Goal: Task Accomplishment & Management: Manage account settings

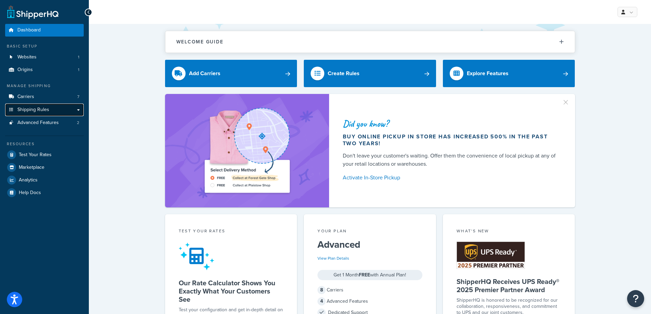
click at [54, 111] on link "Shipping Rules" at bounding box center [44, 110] width 79 height 13
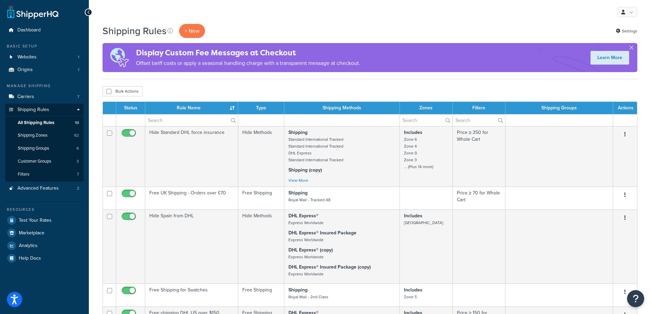
click at [256, 150] on td "Hide Methods" at bounding box center [261, 156] width 46 height 60
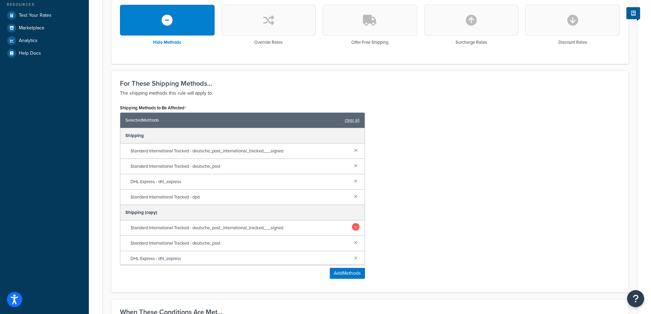
click at [352, 228] on link at bounding box center [356, 227] width 8 height 8
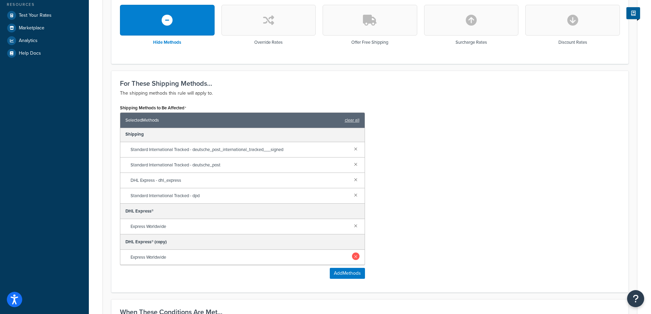
click at [352, 256] on link at bounding box center [356, 257] width 8 height 8
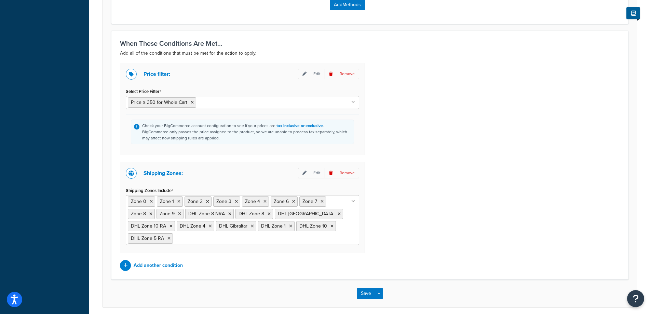
scroll to position [473, 0]
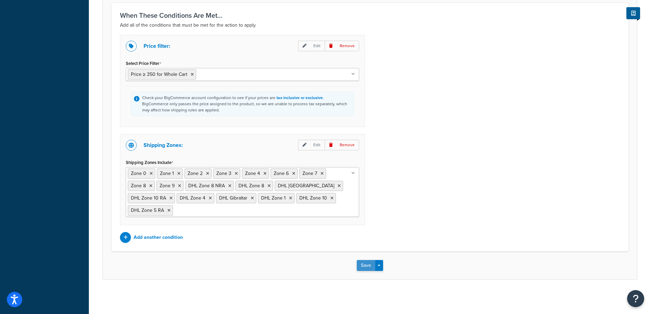
click at [363, 264] on button "Save" at bounding box center [366, 265] width 18 height 11
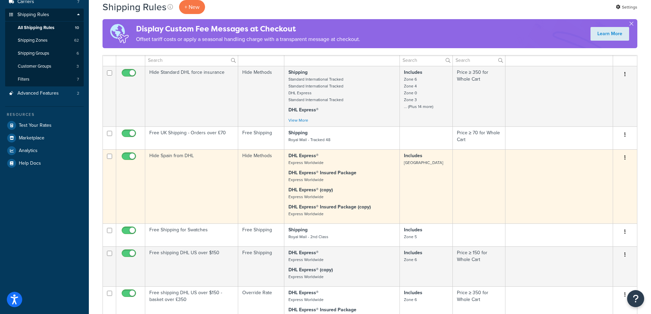
scroll to position [103, 0]
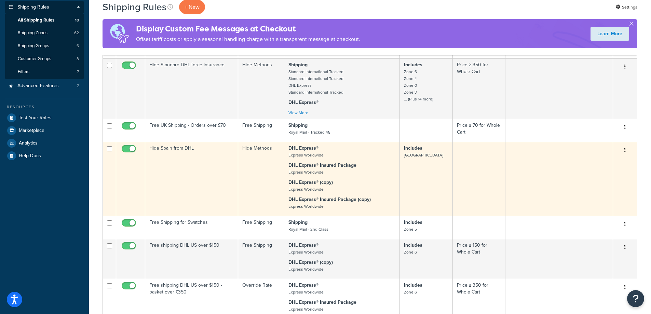
click at [355, 175] on p "DHL Express® Insured Package Express Worldwide" at bounding box center [341, 169] width 107 height 14
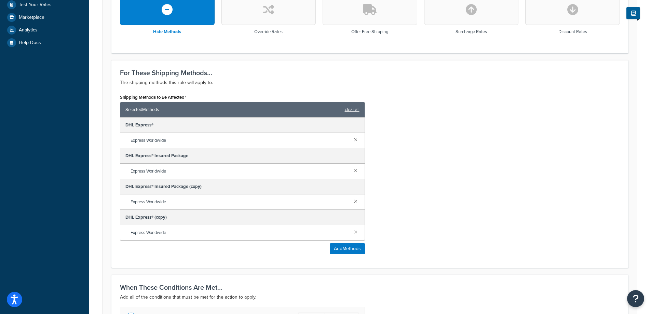
scroll to position [215, 0]
click at [357, 200] on link at bounding box center [356, 202] width 8 height 8
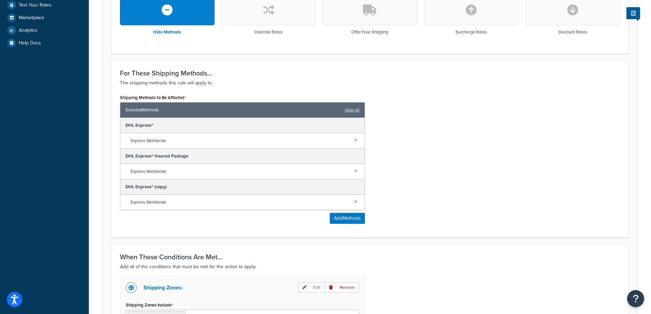
click at [357, 200] on link at bounding box center [356, 202] width 8 height 8
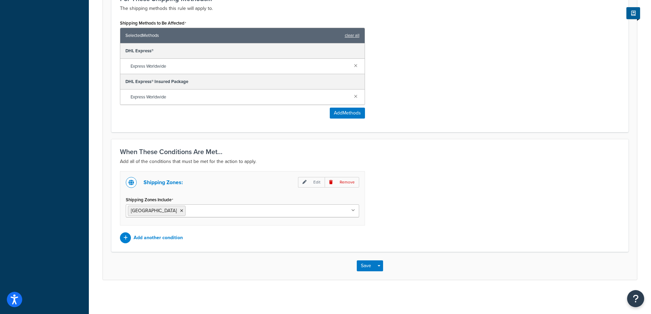
scroll to position [291, 0]
click at [361, 264] on button "Save" at bounding box center [366, 265] width 18 height 11
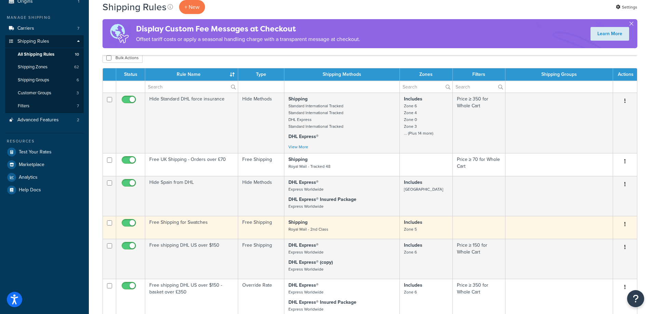
scroll to position [103, 0]
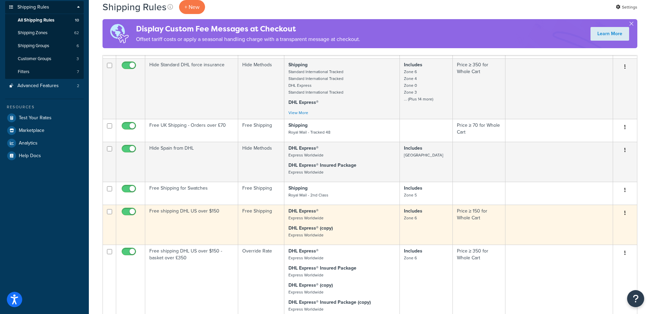
click at [237, 219] on td "Free shipping DHL US over $150" at bounding box center [191, 225] width 93 height 40
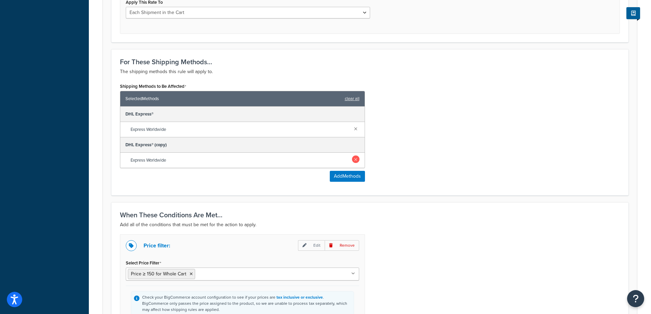
click at [357, 161] on link at bounding box center [356, 160] width 8 height 8
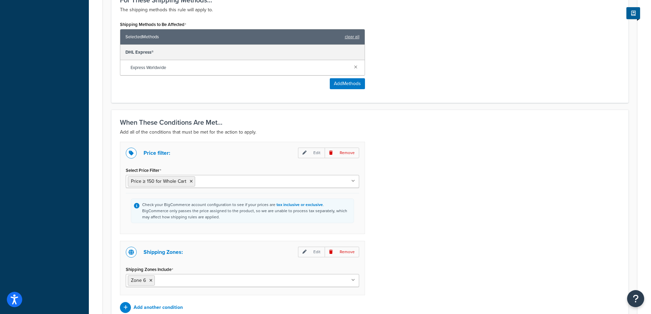
scroll to position [406, 0]
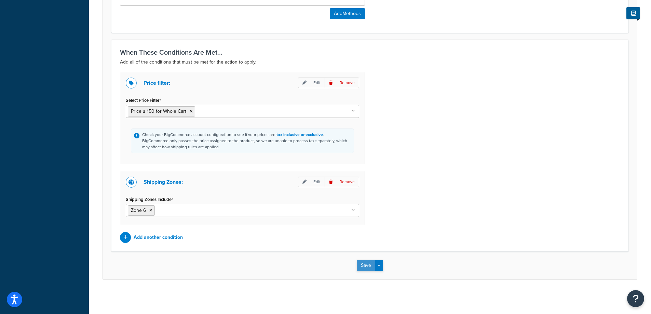
click at [363, 269] on button "Save" at bounding box center [366, 265] width 18 height 11
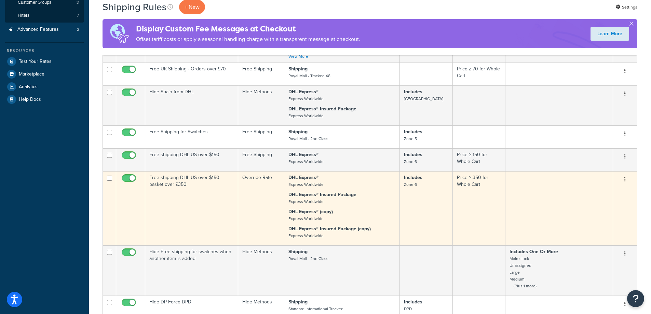
scroll to position [171, 0]
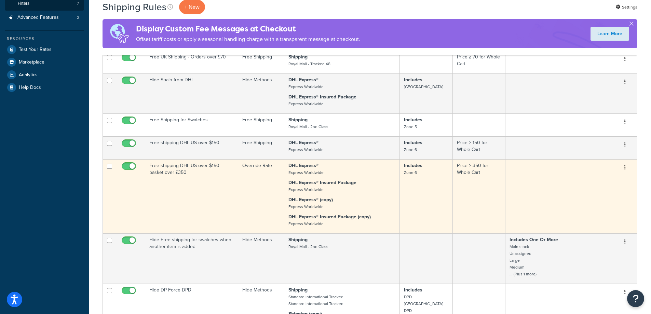
click at [220, 193] on td "Free shipping DHL US over $150 - basket over £350" at bounding box center [191, 196] width 93 height 74
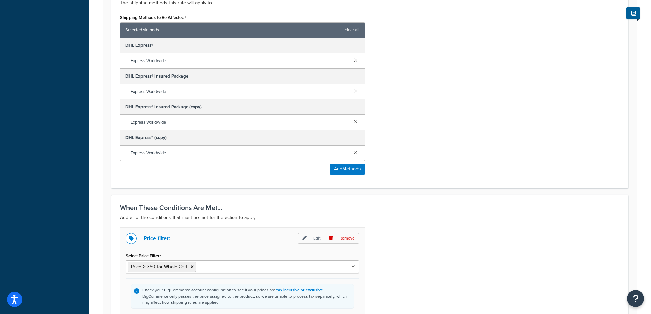
scroll to position [376, 0]
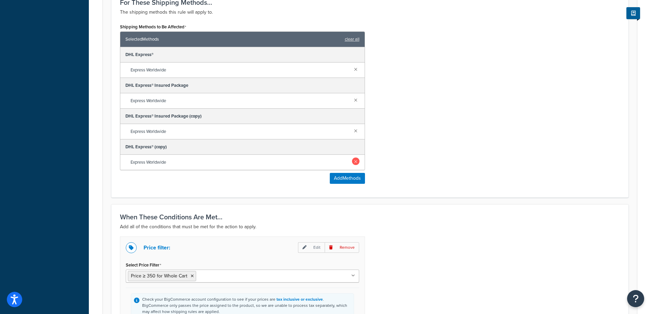
click at [357, 161] on link at bounding box center [356, 162] width 8 height 8
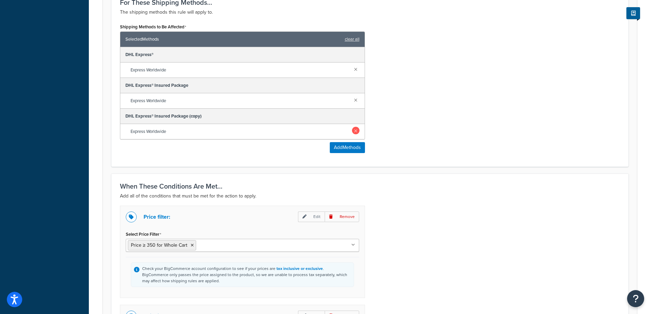
click at [353, 133] on link at bounding box center [356, 131] width 8 height 8
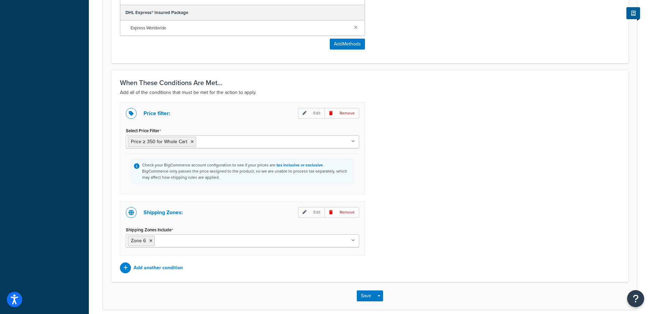
scroll to position [480, 0]
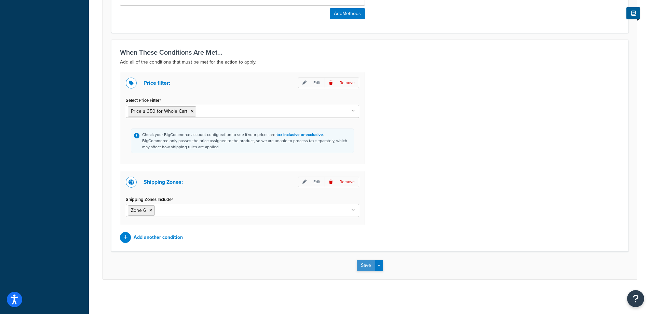
click at [358, 263] on button "Save" at bounding box center [366, 265] width 18 height 11
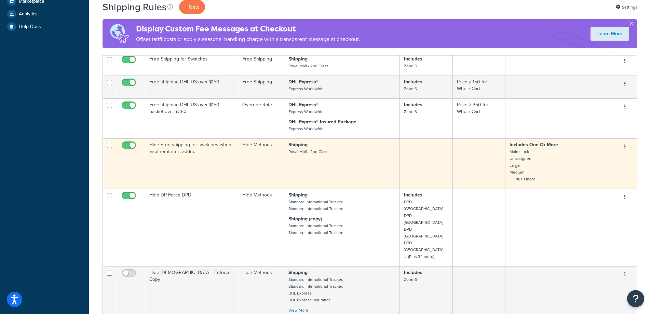
scroll to position [244, 0]
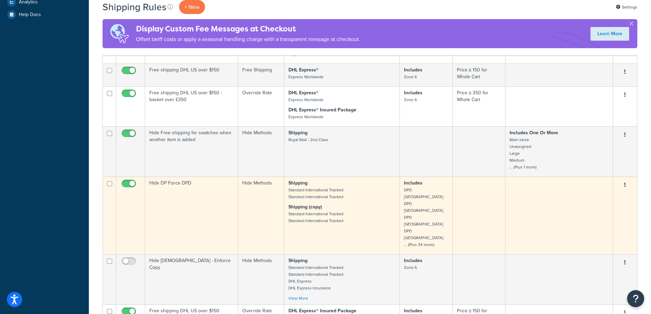
click at [376, 204] on p "Shipping (copy) Standard International Tracked Standard International Tracked" at bounding box center [341, 214] width 107 height 21
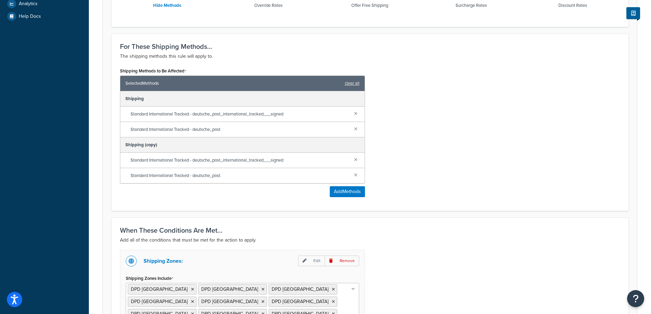
scroll to position [239, 0]
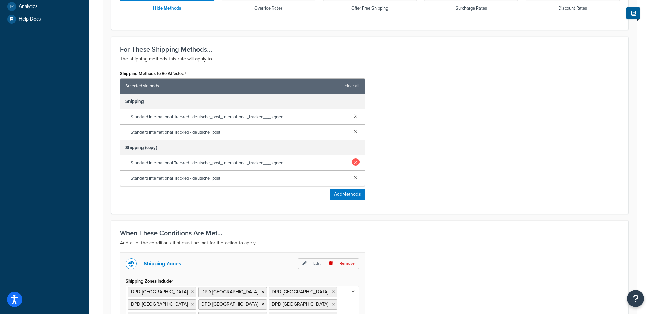
click at [354, 162] on link at bounding box center [356, 162] width 8 height 8
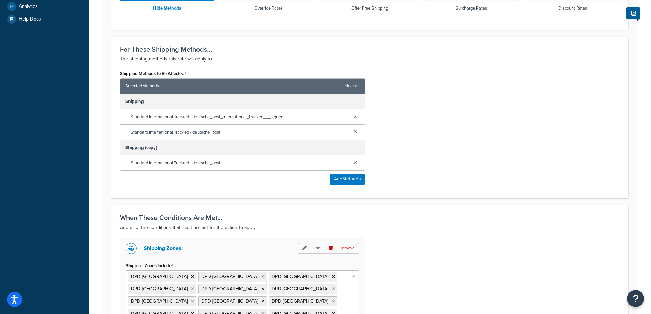
click at [354, 162] on link at bounding box center [356, 162] width 8 height 8
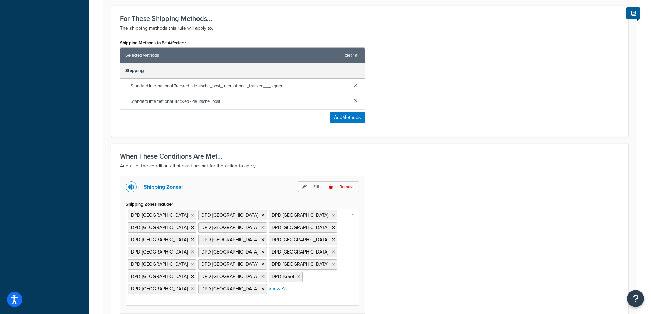
scroll to position [323, 0]
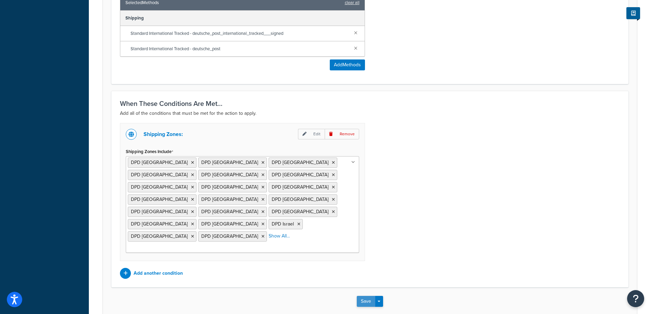
click at [366, 296] on button "Save" at bounding box center [366, 301] width 18 height 11
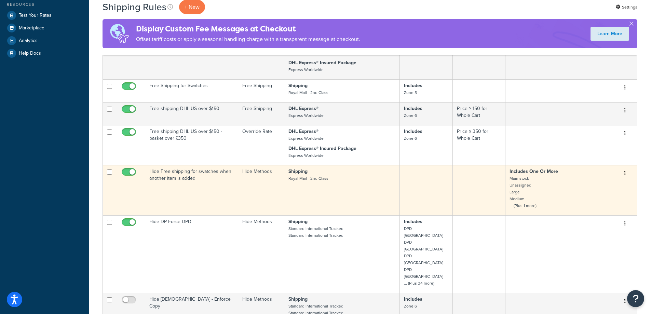
scroll to position [273, 0]
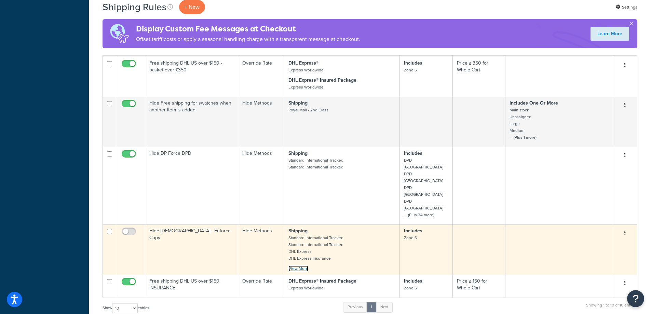
click at [301, 266] on link "View More" at bounding box center [298, 269] width 20 height 6
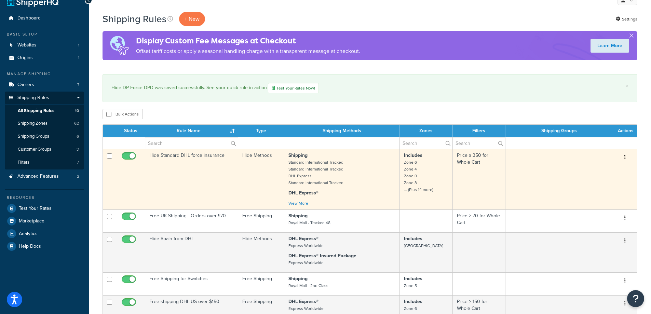
scroll to position [0, 0]
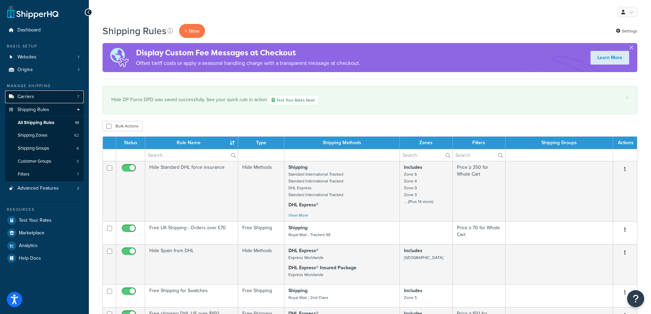
click at [55, 97] on link "Carriers 7" at bounding box center [44, 97] width 79 height 13
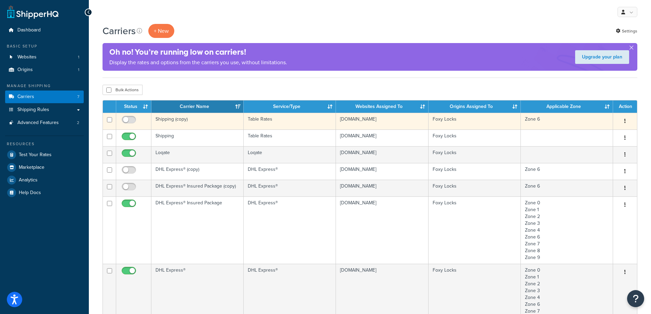
click at [624, 122] on icon "button" at bounding box center [624, 121] width 1 height 5
click at [591, 161] on link "Delete" at bounding box center [597, 163] width 54 height 14
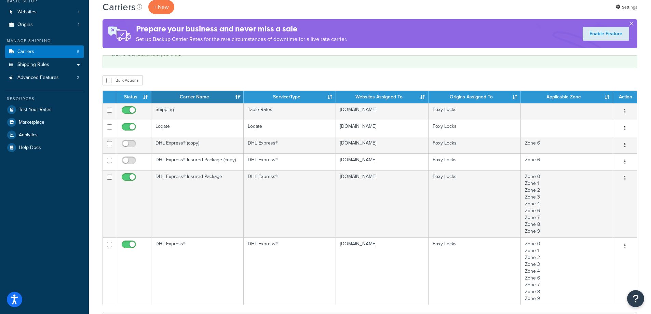
scroll to position [68, 0]
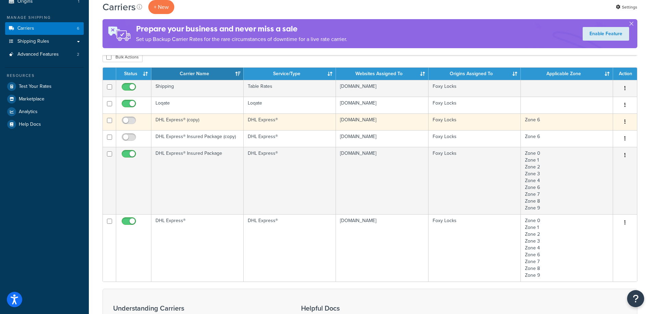
click at [625, 122] on icon "button" at bounding box center [624, 121] width 1 height 5
click at [588, 161] on link "Delete" at bounding box center [597, 164] width 54 height 14
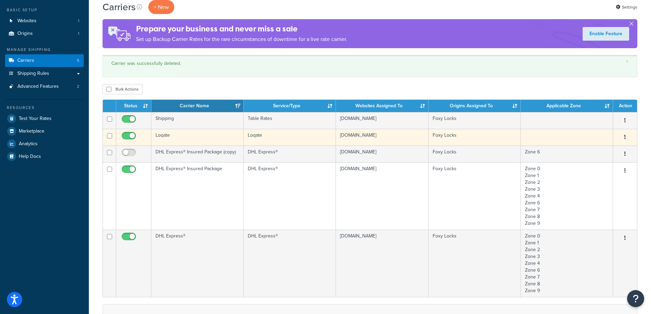
scroll to position [34, 0]
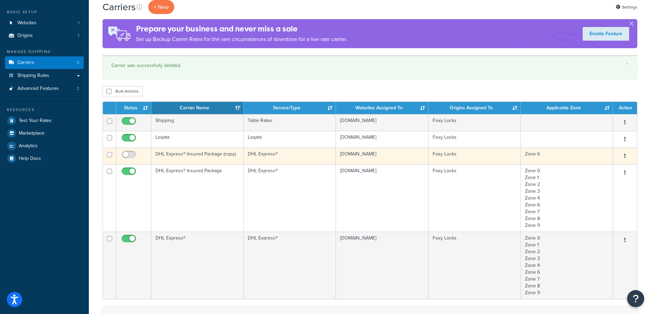
click at [627, 154] on button "button" at bounding box center [625, 156] width 10 height 11
click at [583, 195] on link "Delete" at bounding box center [597, 198] width 54 height 14
